Goal: Information Seeking & Learning: Learn about a topic

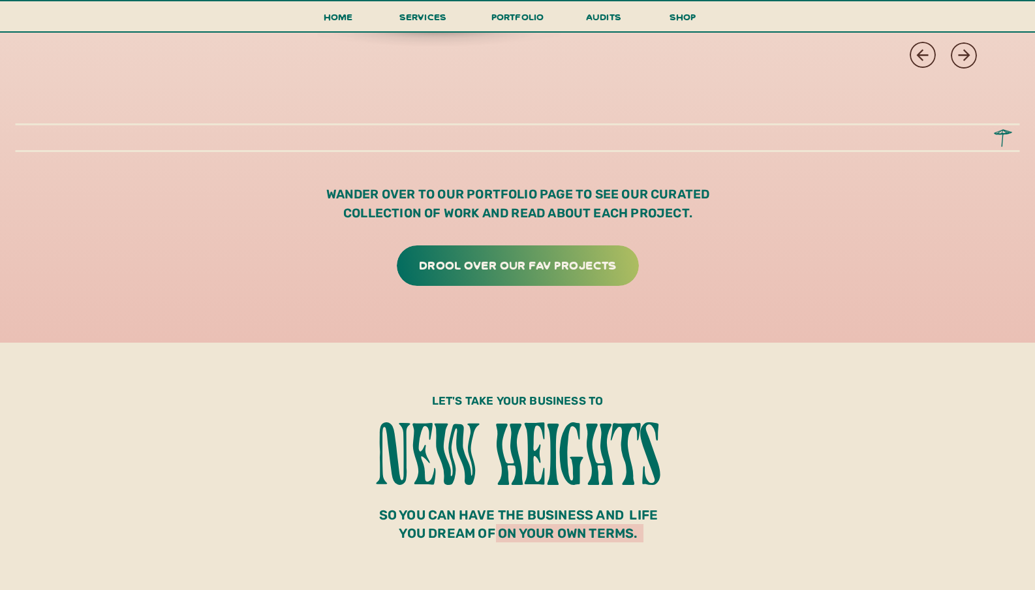
scroll to position [3923, 0]
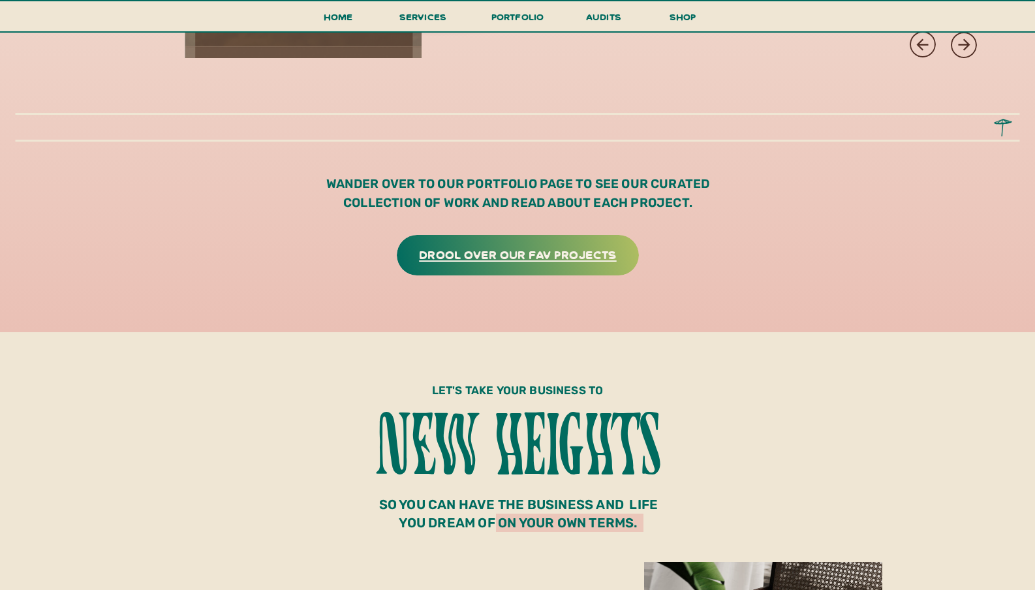
click at [512, 251] on h3 "drool over our fav projects" at bounding box center [518, 254] width 216 height 20
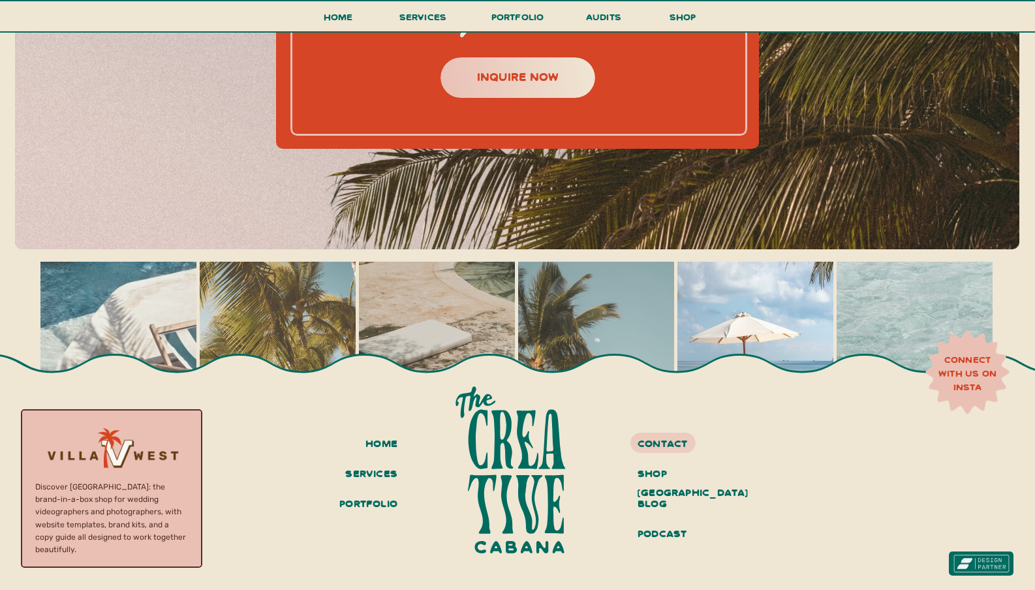
scroll to position [5738, 0]
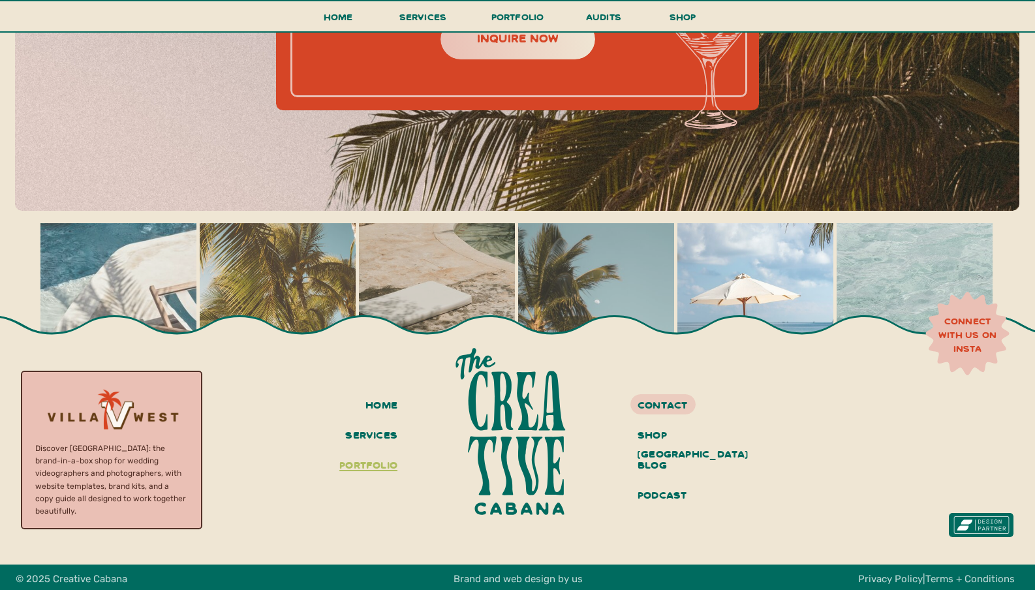
click at [363, 468] on h3 "portfolio" at bounding box center [365, 466] width 65 height 22
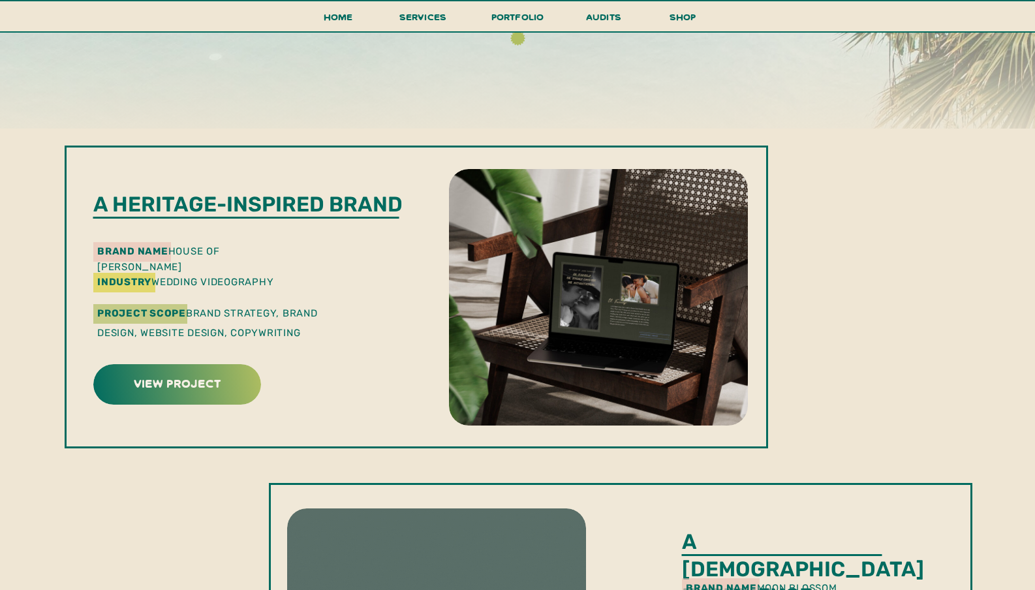
scroll to position [272, 0]
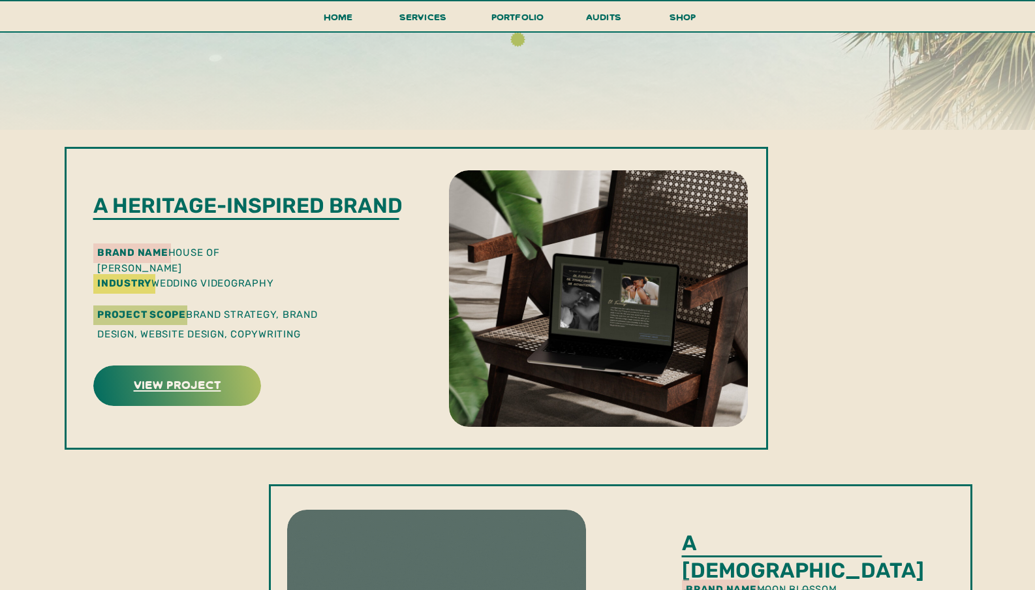
click at [219, 391] on h3 "view project" at bounding box center [177, 384] width 164 height 20
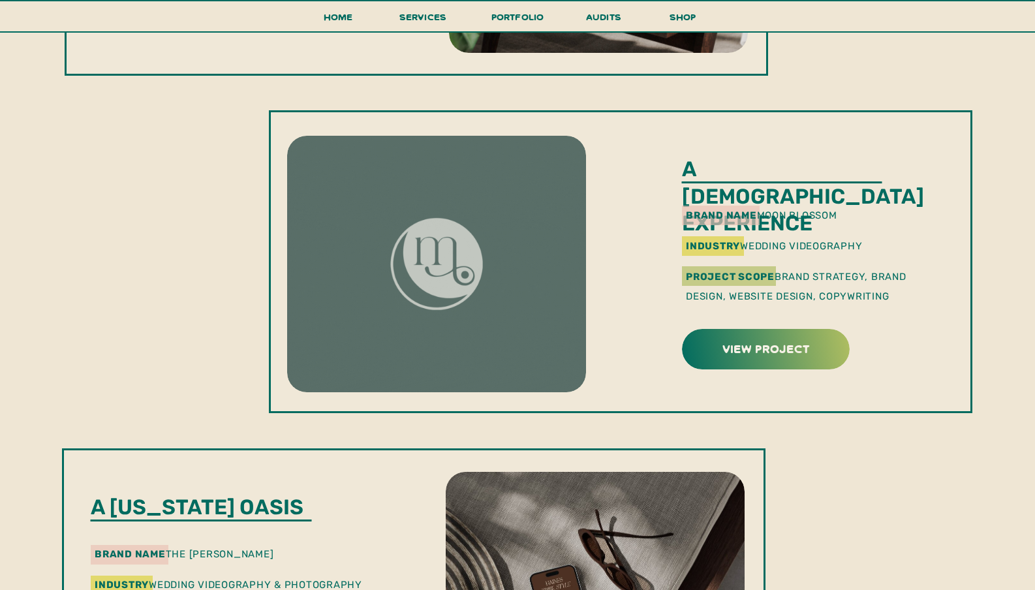
scroll to position [650, 0]
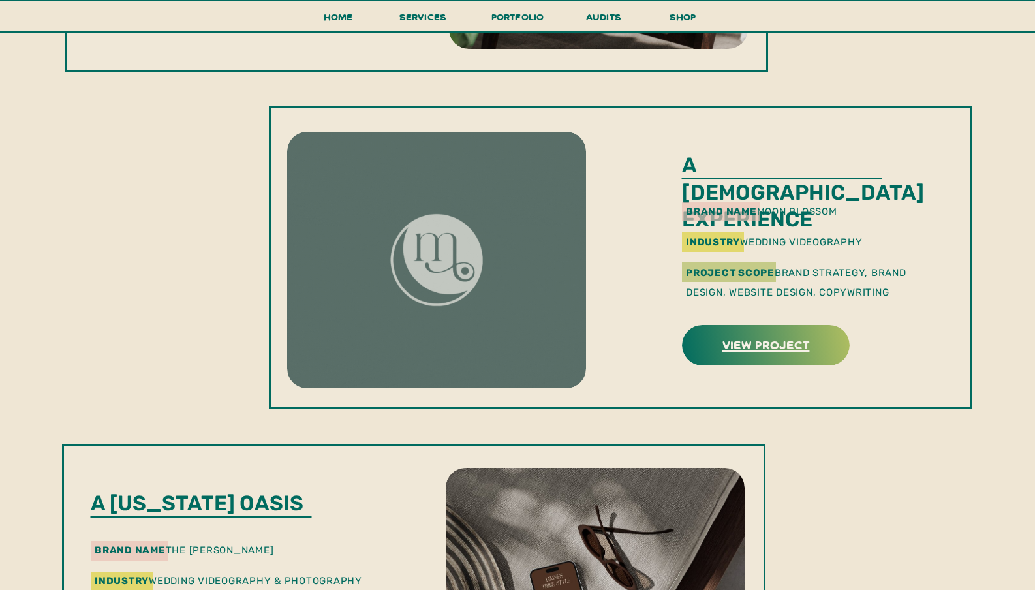
drag, startPoint x: 752, startPoint y: 344, endPoint x: 705, endPoint y: 350, distance: 47.4
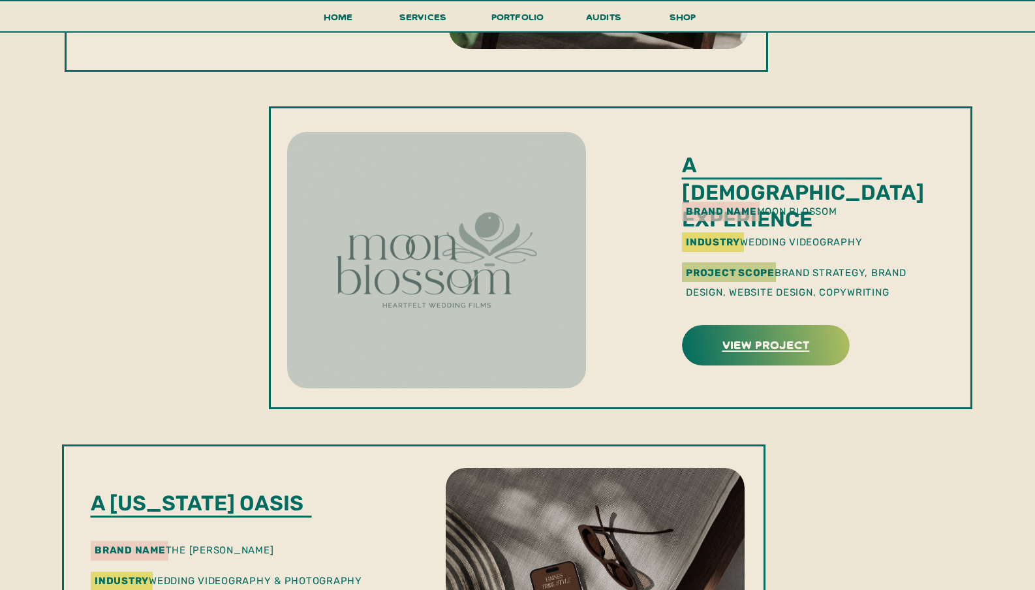
click at [752, 344] on h3 "view project" at bounding box center [766, 344] width 164 height 20
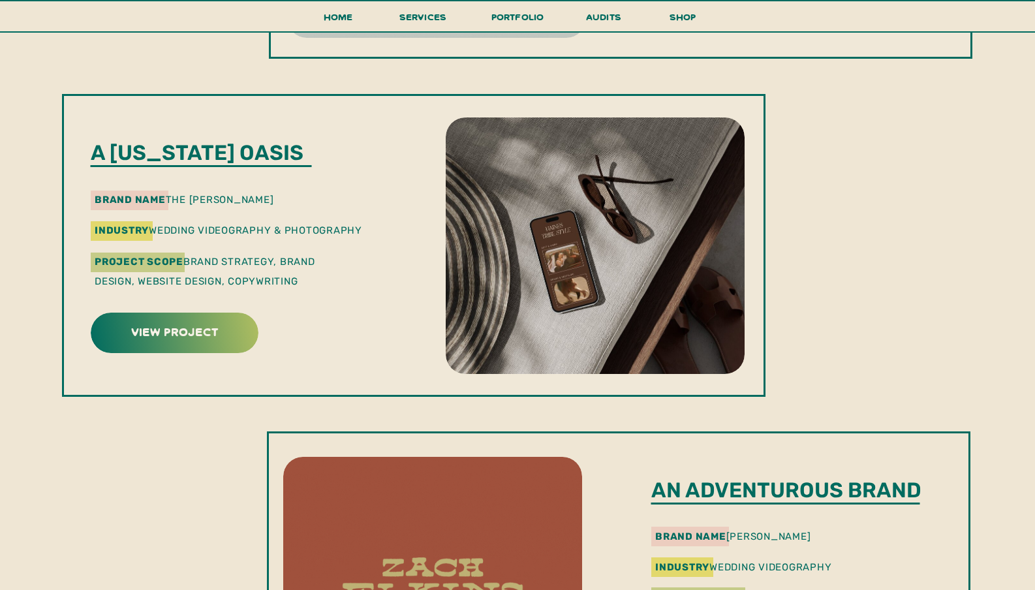
scroll to position [1001, 0]
click at [209, 331] on h3 "view project" at bounding box center [175, 330] width 164 height 20
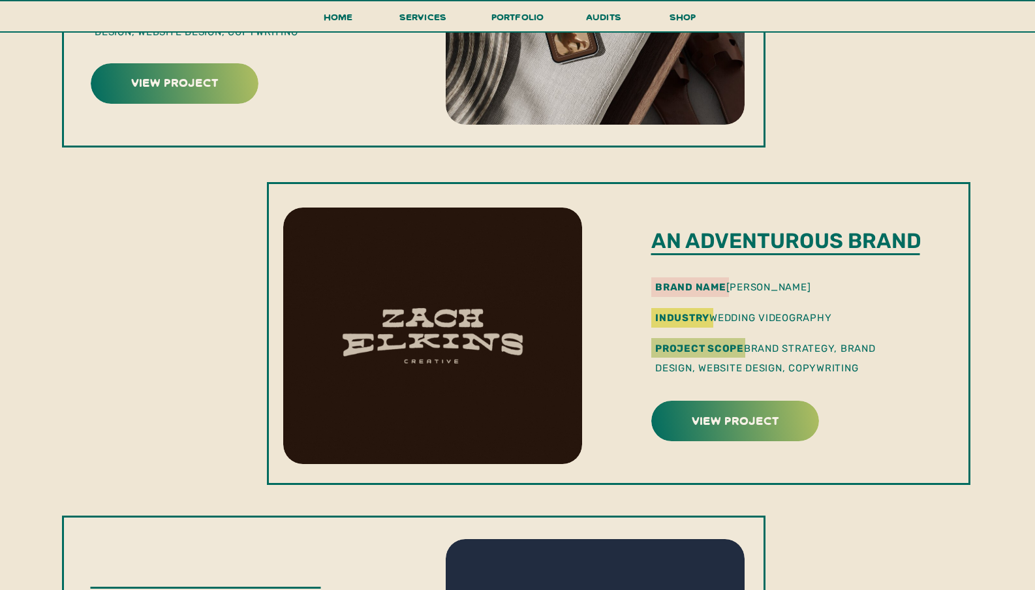
scroll to position [1255, 0]
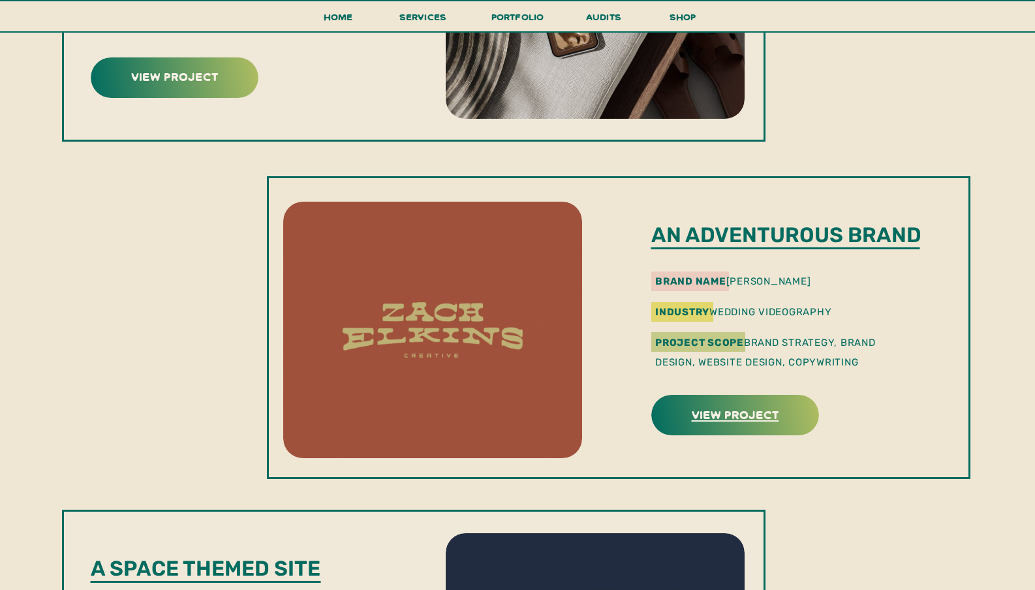
click at [759, 413] on h3 "view project" at bounding box center [735, 414] width 164 height 20
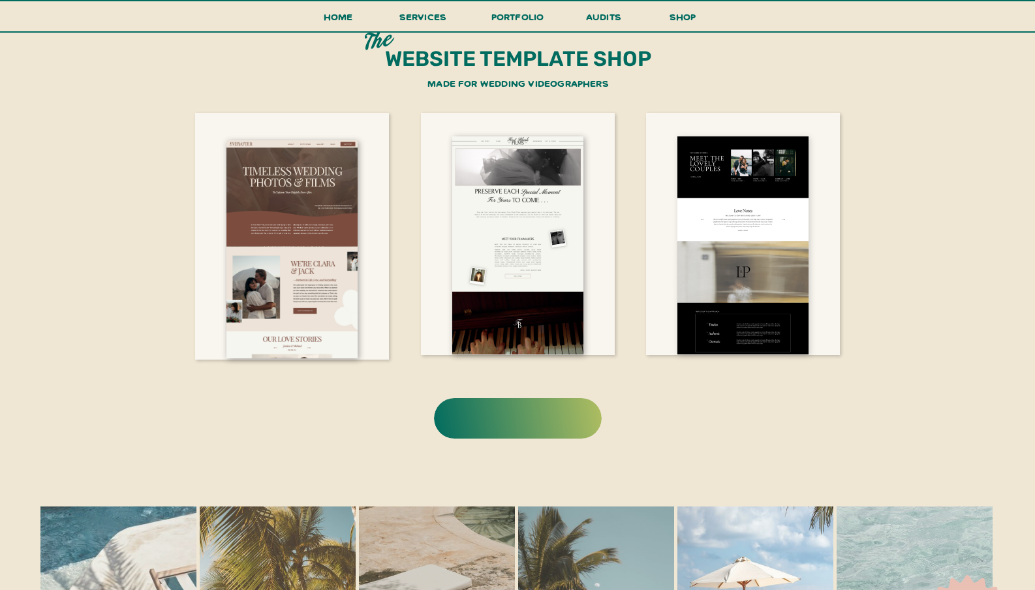
scroll to position [2541, 0]
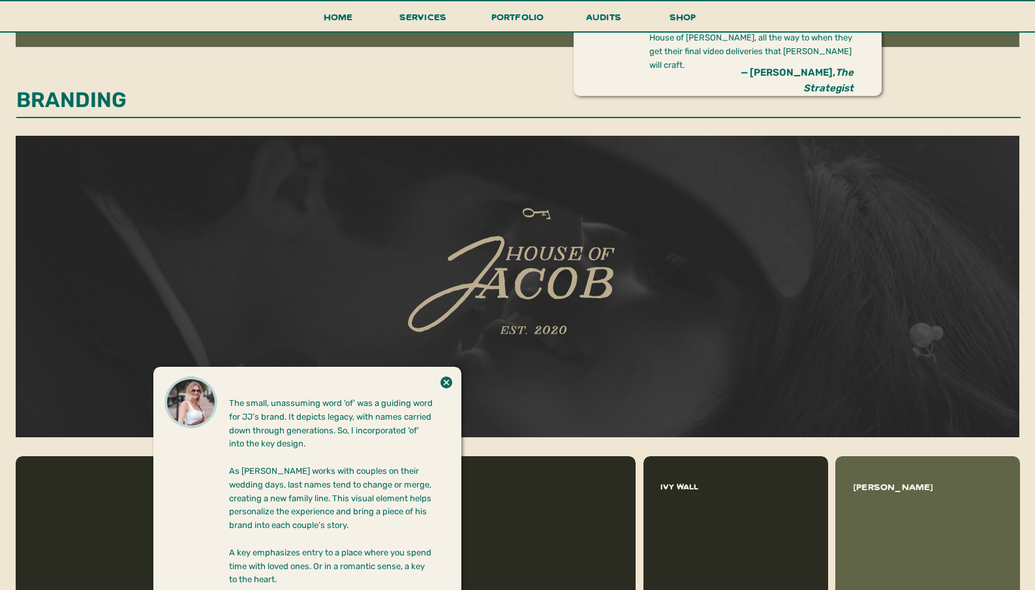
scroll to position [1080, 0]
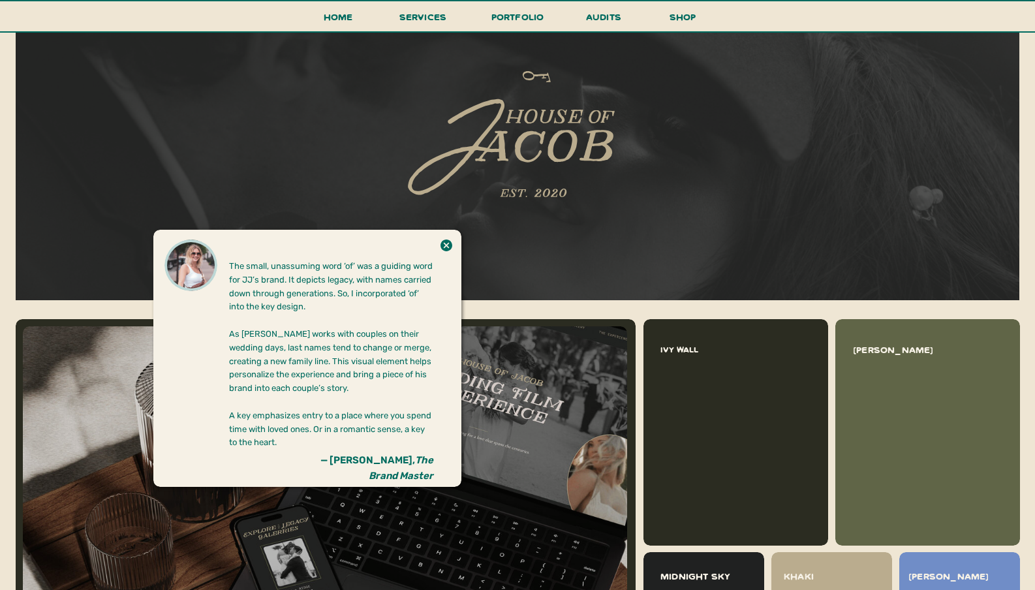
click at [444, 247] on icon at bounding box center [446, 245] width 14 height 26
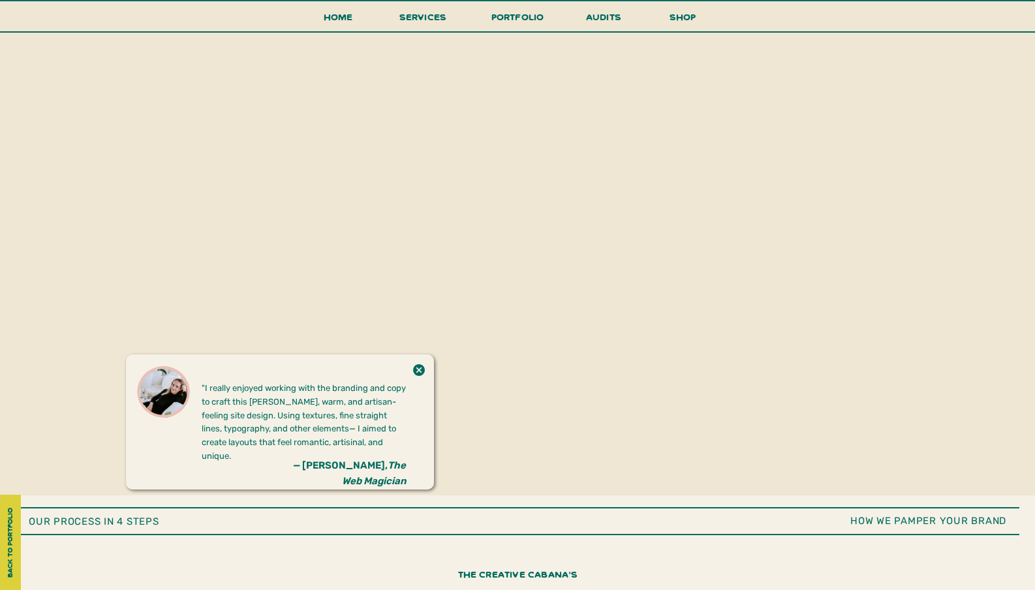
scroll to position [2767, 0]
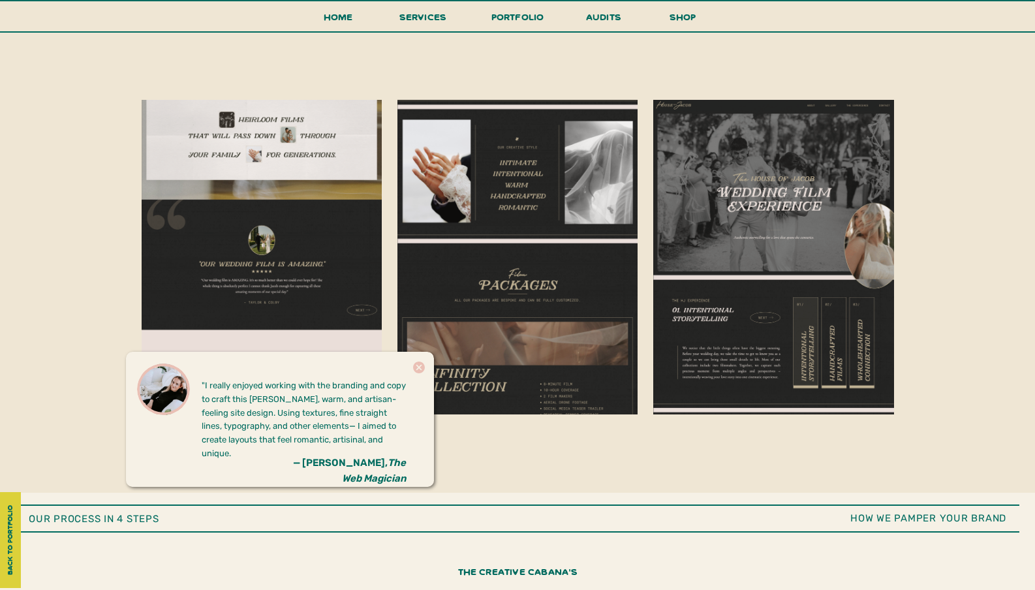
click at [422, 371] on icon at bounding box center [419, 367] width 12 height 12
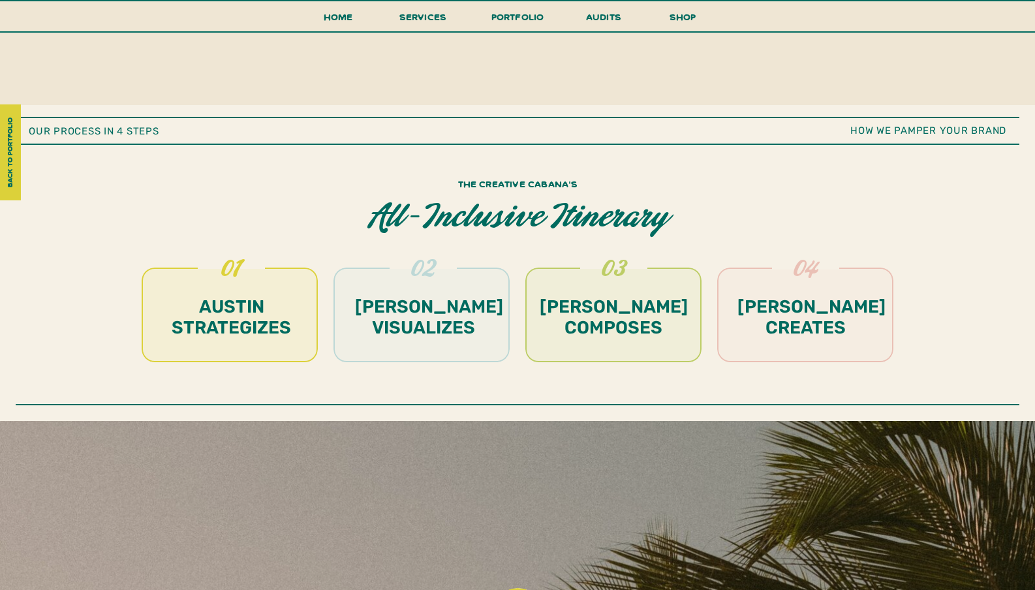
scroll to position [3170, 0]
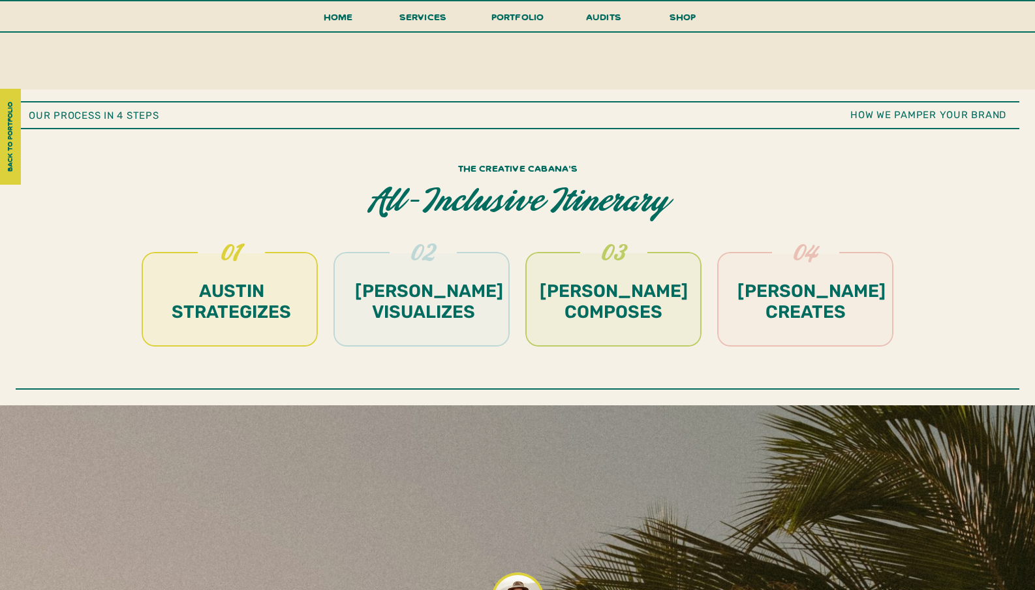
click at [274, 298] on h1 "austin strategizes" at bounding box center [231, 303] width 136 height 44
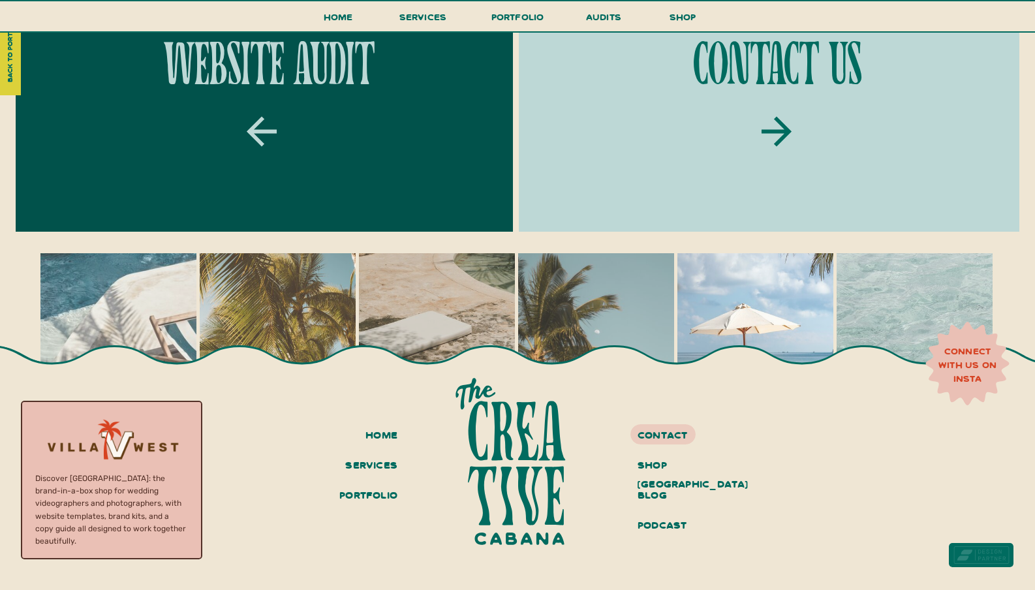
scroll to position [4667, 0]
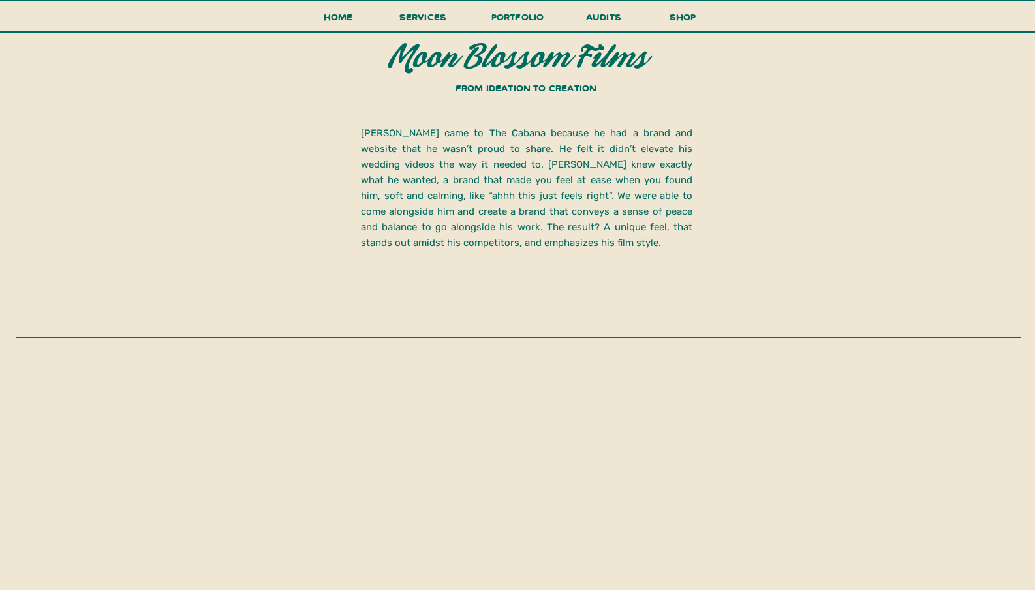
scroll to position [1930, 0]
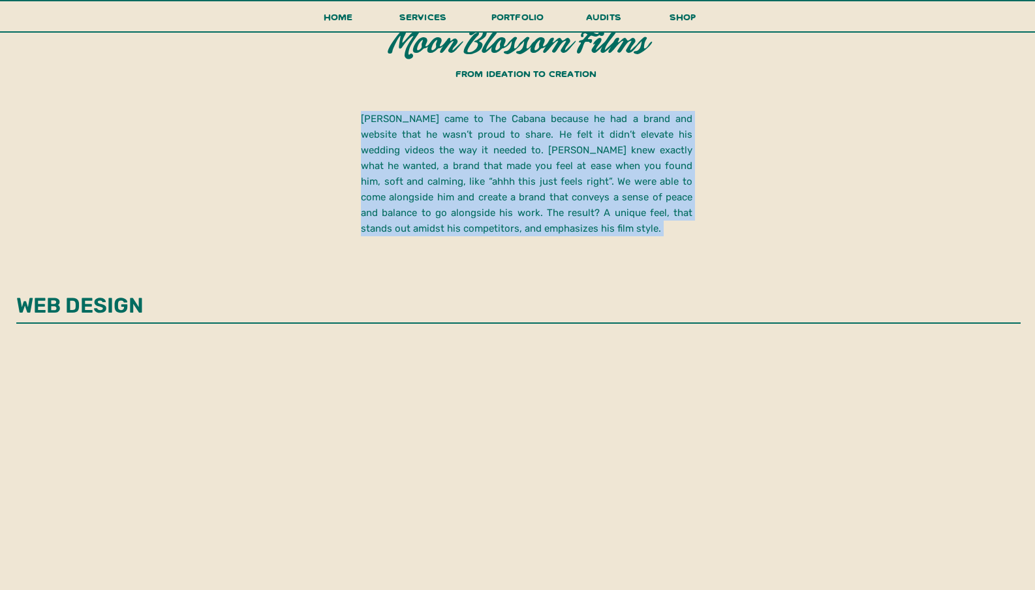
drag, startPoint x: 394, startPoint y: 44, endPoint x: 695, endPoint y: 45, distance: 301.4
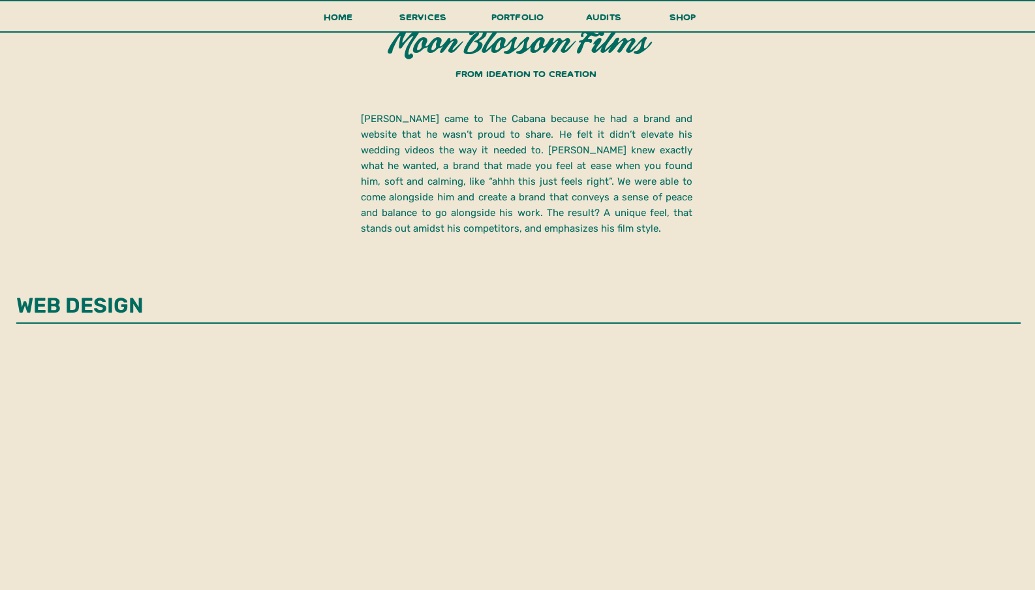
drag, startPoint x: 690, startPoint y: 46, endPoint x: 665, endPoint y: 44, distance: 24.2
drag, startPoint x: 645, startPoint y: 46, endPoint x: 398, endPoint y: 43, distance: 247.3
click at [399, 43] on h2 "Moon Blossom Films" at bounding box center [518, 43] width 288 height 32
copy h2 "Moon Blossom Films"
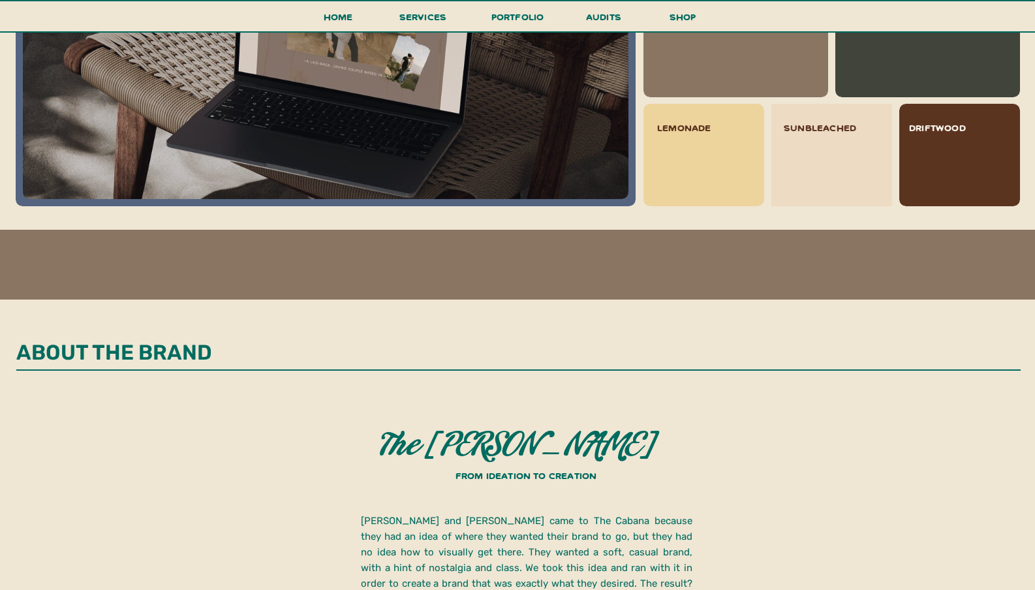
scroll to position [1528, 0]
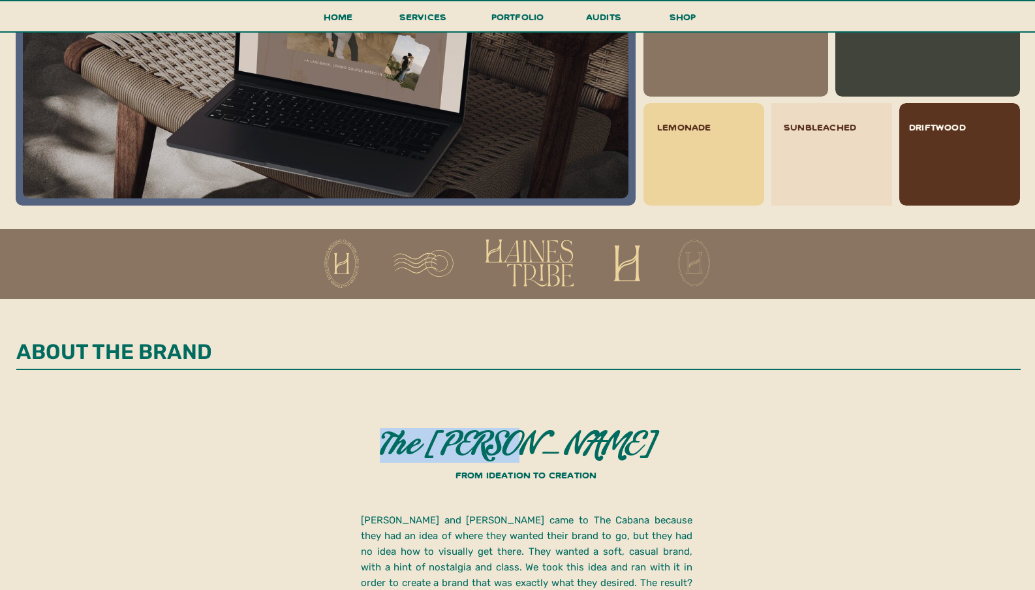
drag, startPoint x: 454, startPoint y: 438, endPoint x: 598, endPoint y: 438, distance: 143.5
click at [596, 438] on h2 "The [PERSON_NAME]" at bounding box center [518, 444] width 288 height 32
copy h2 "The [PERSON_NAME]"
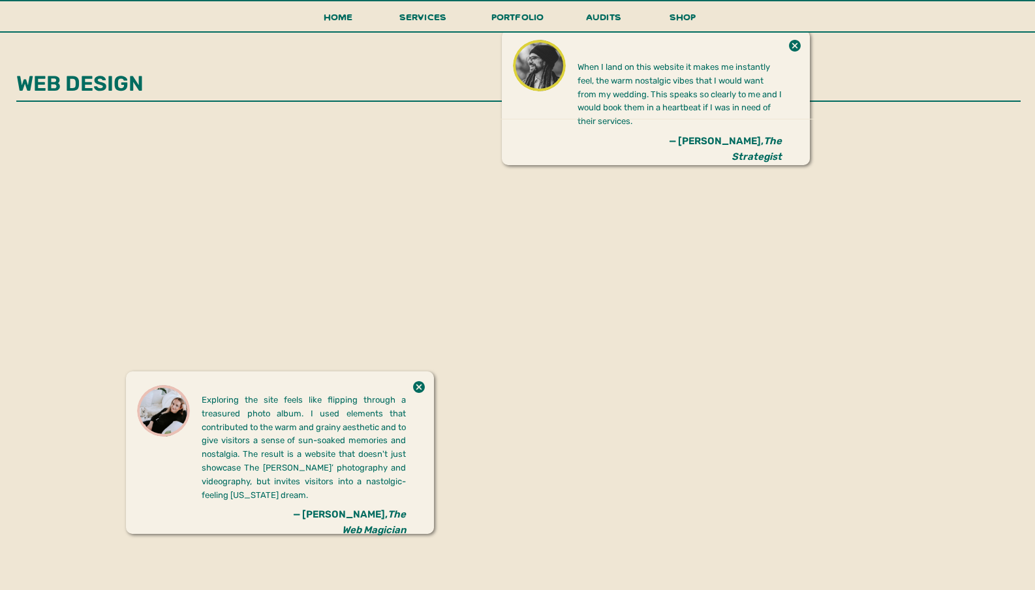
scroll to position [2165, 0]
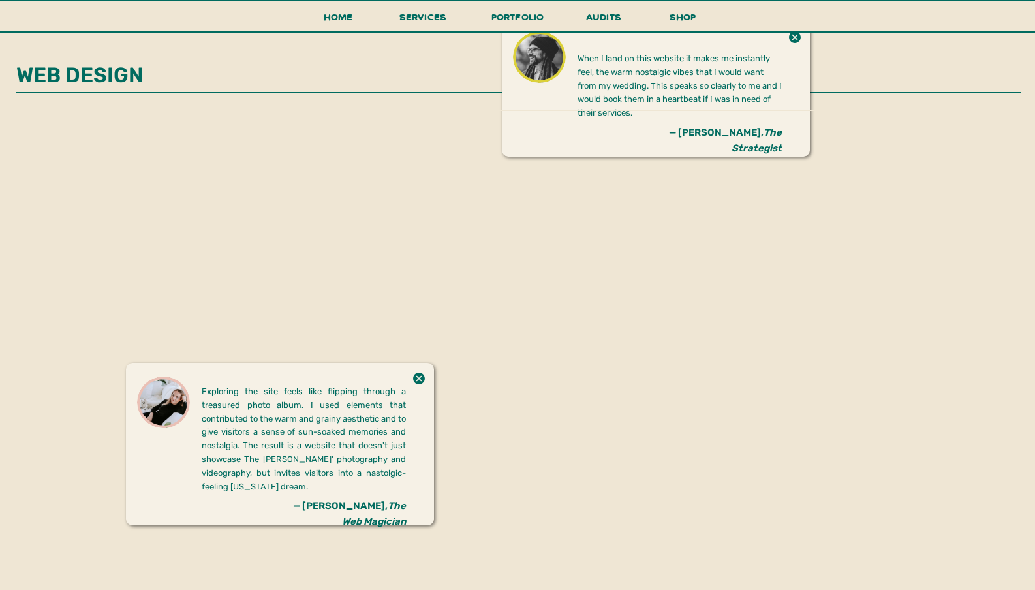
click at [418, 381] on icon at bounding box center [419, 378] width 12 height 12
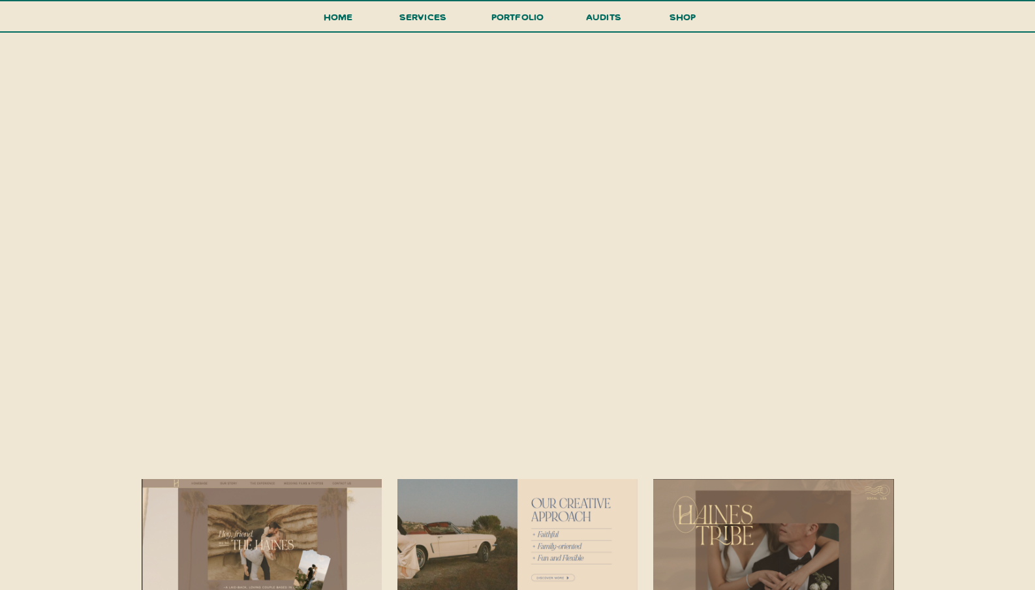
scroll to position [2410, 0]
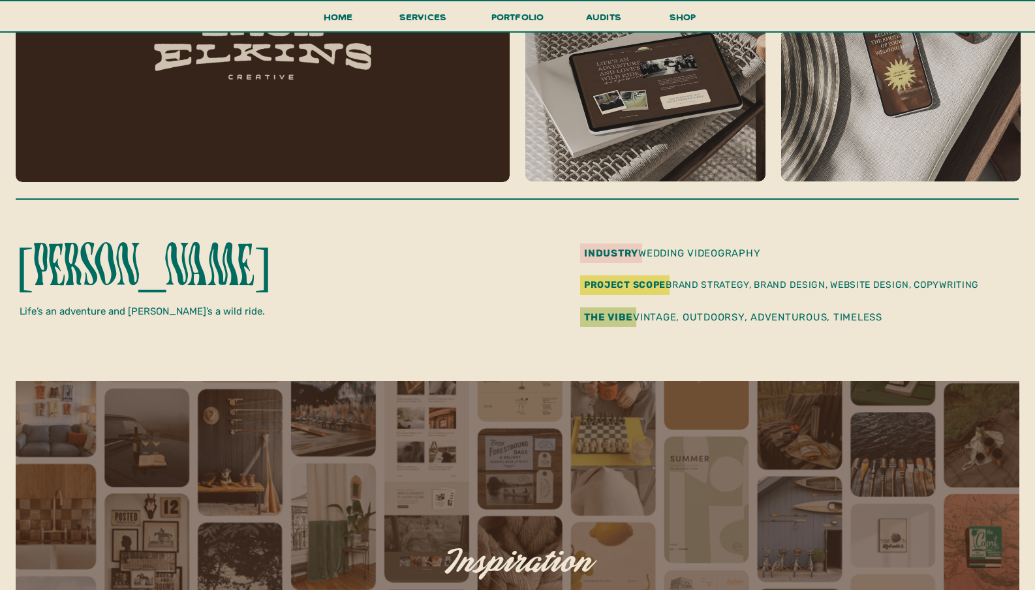
scroll to position [244, 0]
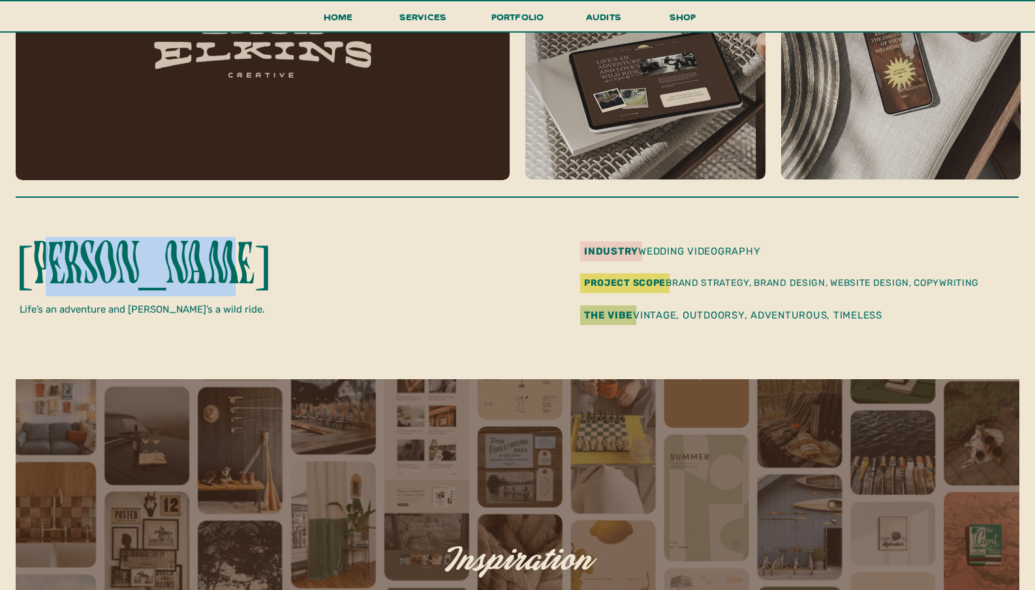
drag, startPoint x: 198, startPoint y: 266, endPoint x: 37, endPoint y: 258, distance: 160.7
click at [37, 258] on p "[PERSON_NAME]" at bounding box center [158, 265] width 284 height 57
drag, startPoint x: 226, startPoint y: 260, endPoint x: 20, endPoint y: 262, distance: 206.8
click at [20, 262] on p "[PERSON_NAME]" at bounding box center [158, 265] width 284 height 57
copy p "[PERSON_NAME]"
